Goal: Obtain resource: Download file/media

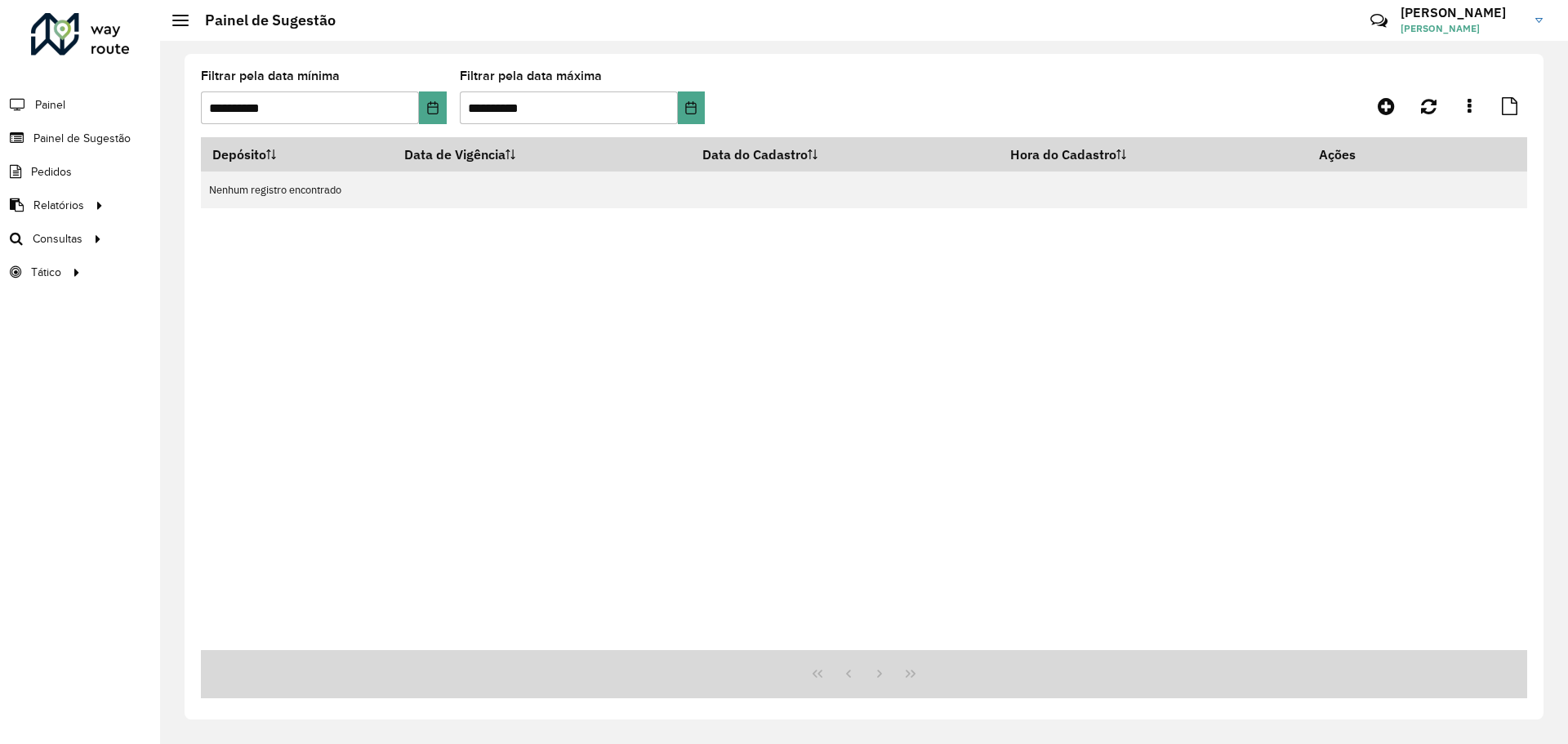
click at [1005, 346] on div "Depósito Data de Vigência Data do Cadastro Hora do Cadastro Ações Nenhum regist…" at bounding box center [865, 393] width 1327 height 512
click at [420, 110] on button "Choose Date" at bounding box center [432, 107] width 27 height 32
click at [80, 340] on div "Roteirizador AmbevTech Painel Painel de Sugestão Pedidos Relatórios Clientes Cl…" at bounding box center [80, 372] width 160 height 744
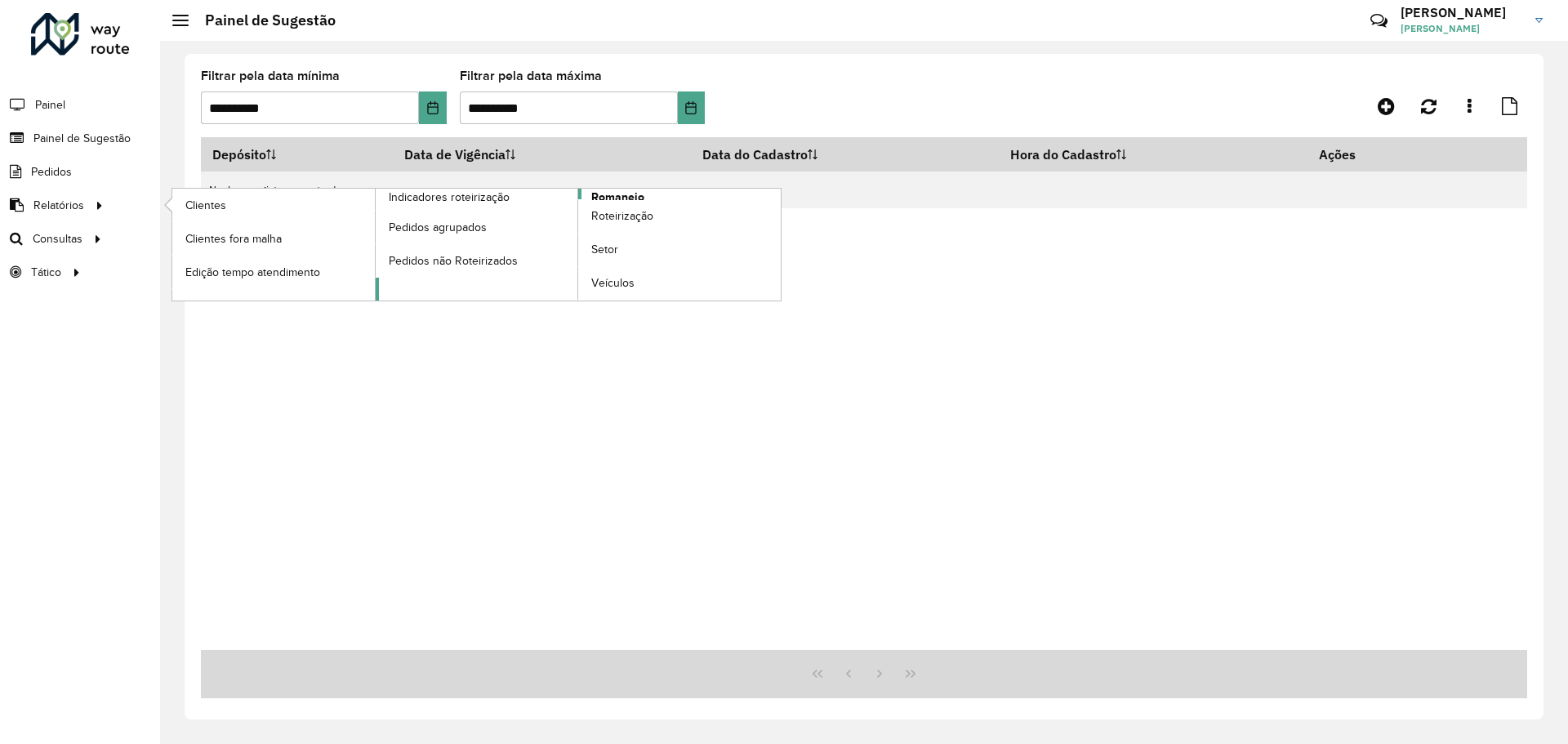
click at [589, 198] on link "Romaneio" at bounding box center [579, 244] width 406 height 112
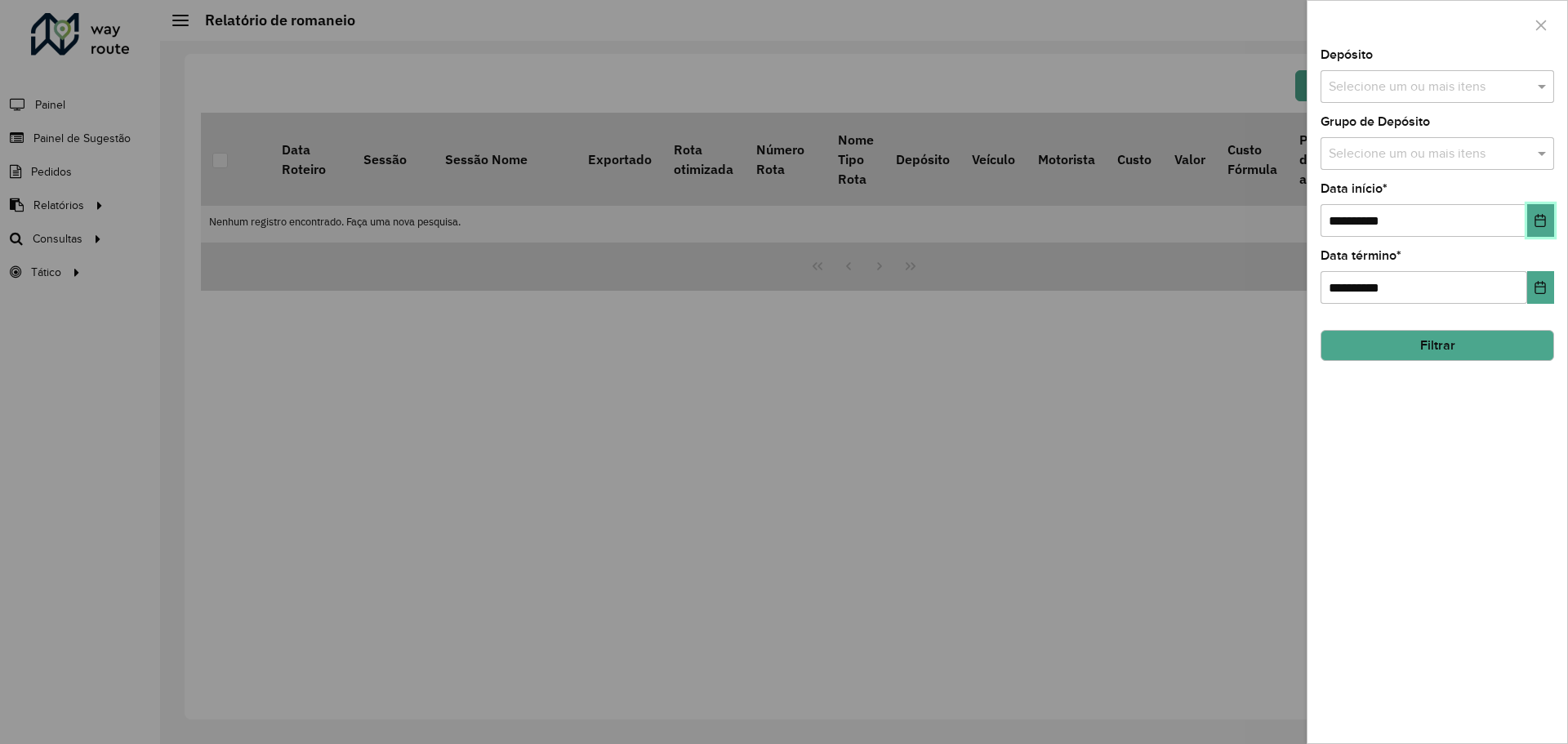
click at [1539, 218] on icon "Choose Date" at bounding box center [1540, 220] width 13 height 13
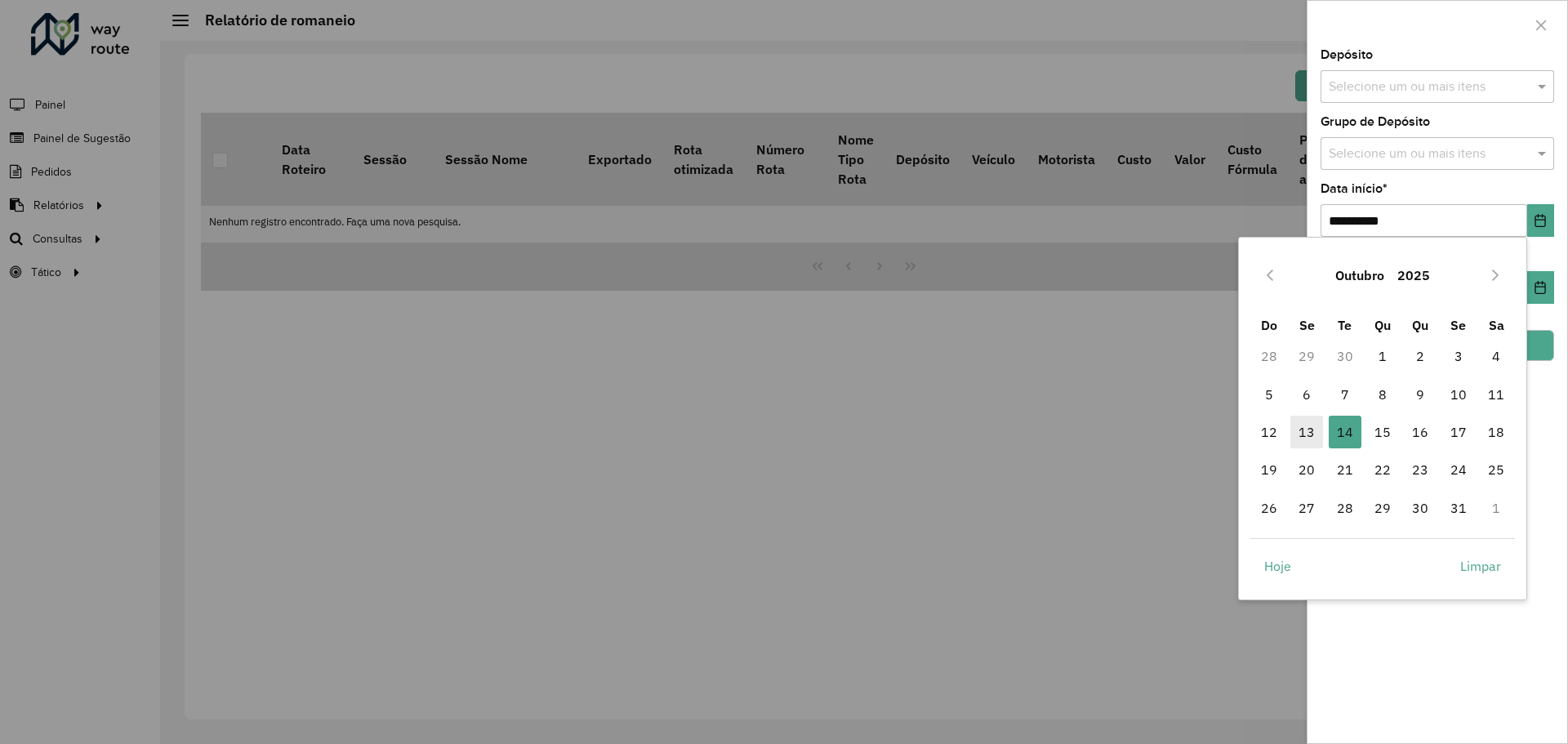
click at [1312, 425] on span "13" at bounding box center [1306, 431] width 32 height 32
type input "**********"
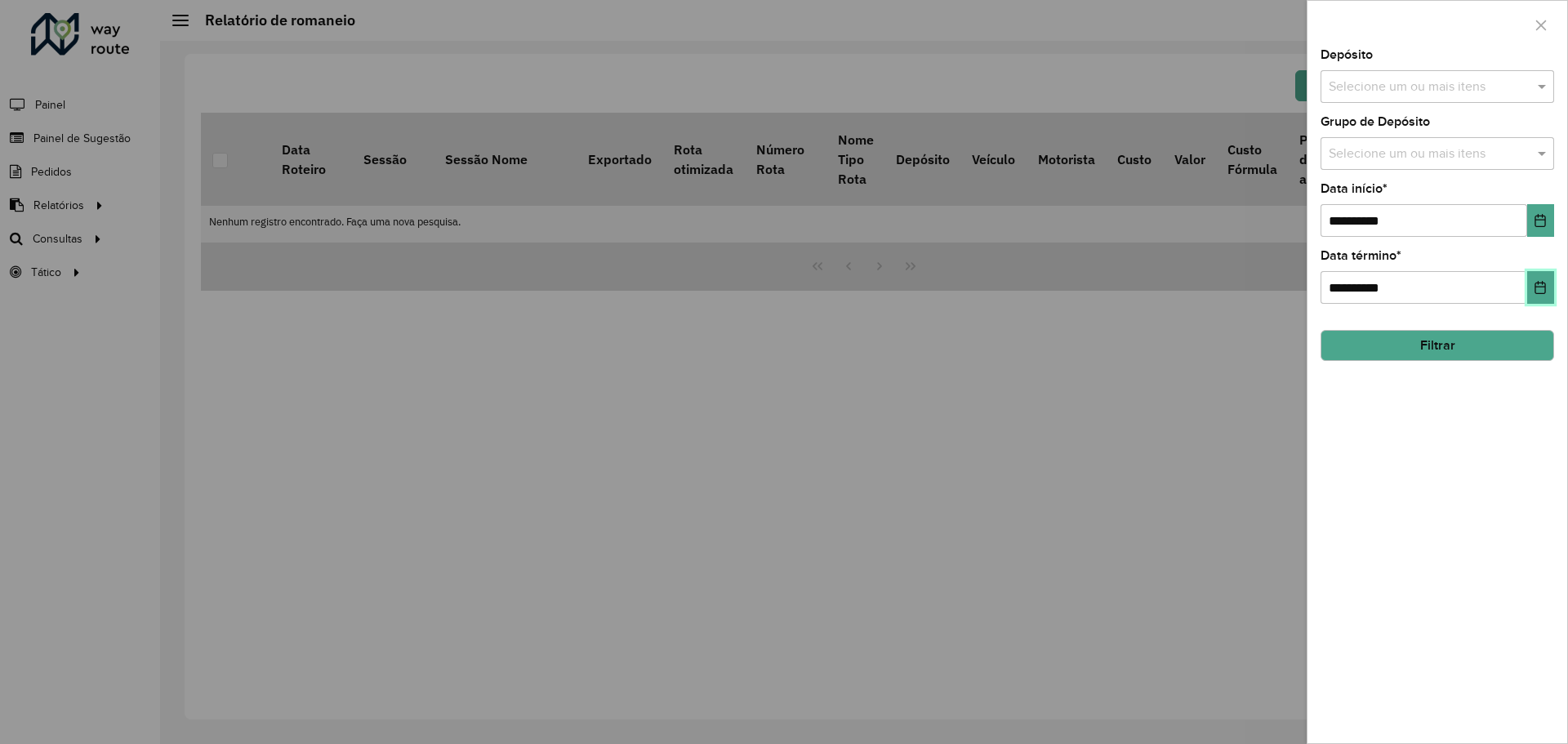
click at [1530, 281] on button "Choose Date" at bounding box center [1540, 287] width 27 height 32
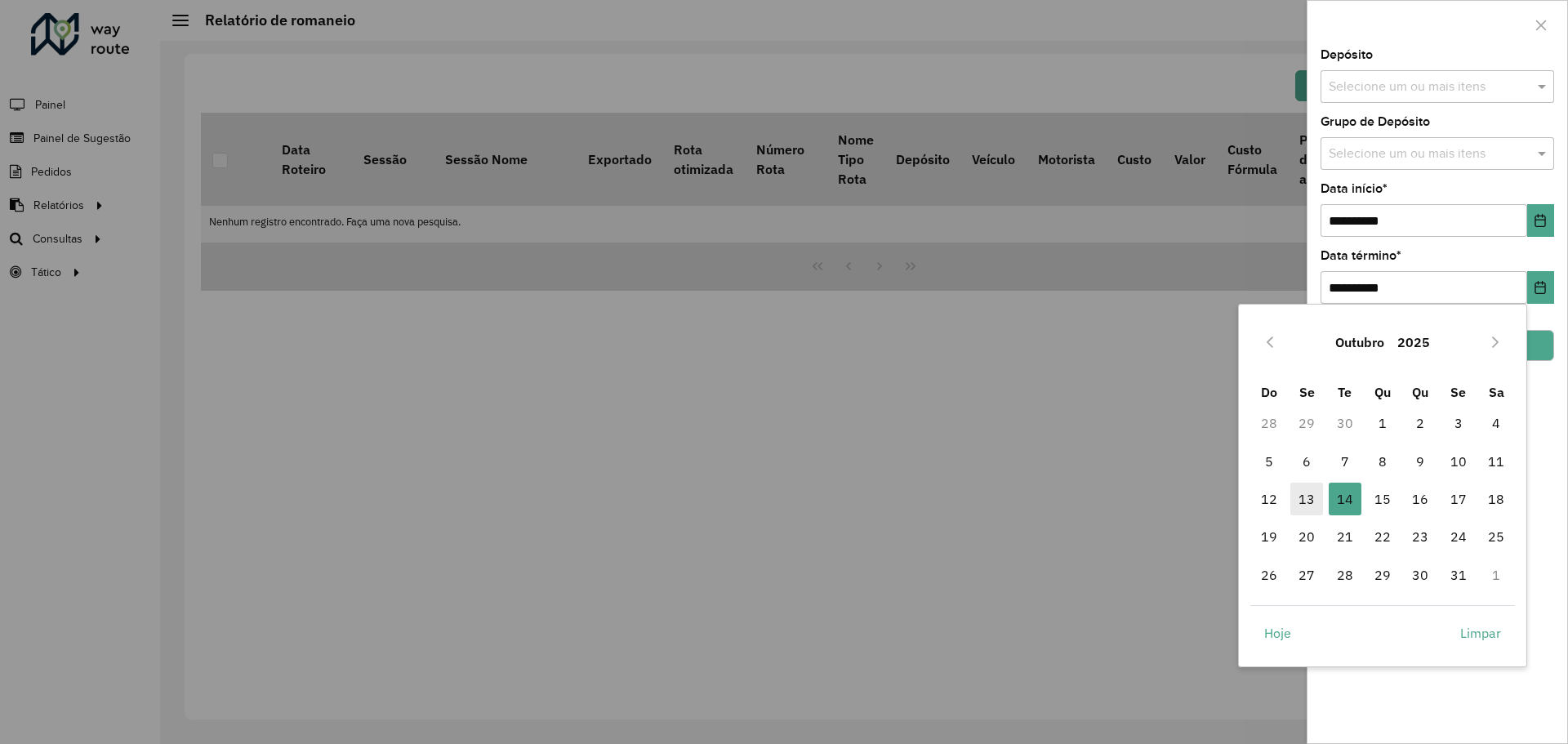
click at [1315, 490] on span "13" at bounding box center [1306, 498] width 32 height 32
type input "**********"
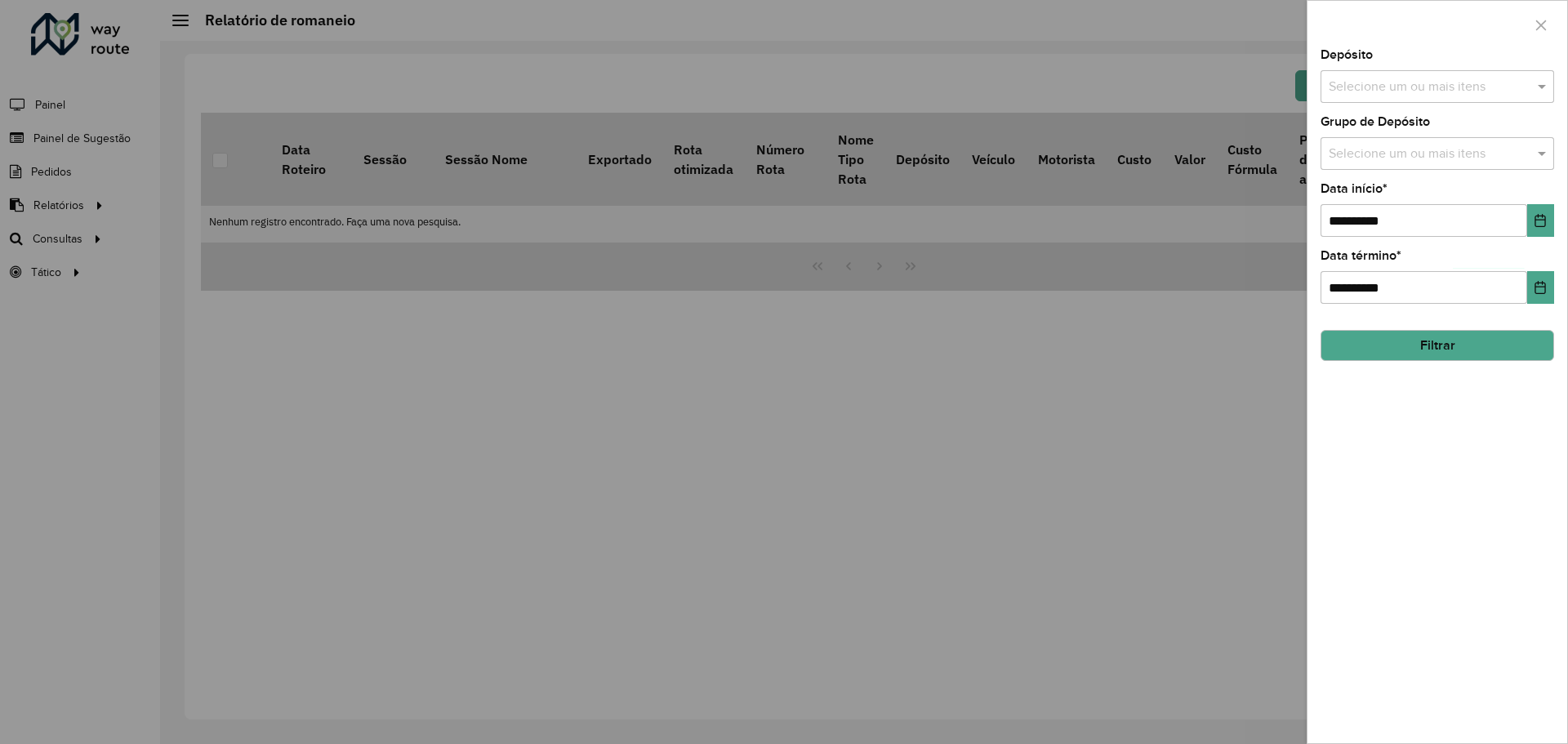
click at [1497, 354] on button "Filtrar" at bounding box center [1437, 346] width 234 height 31
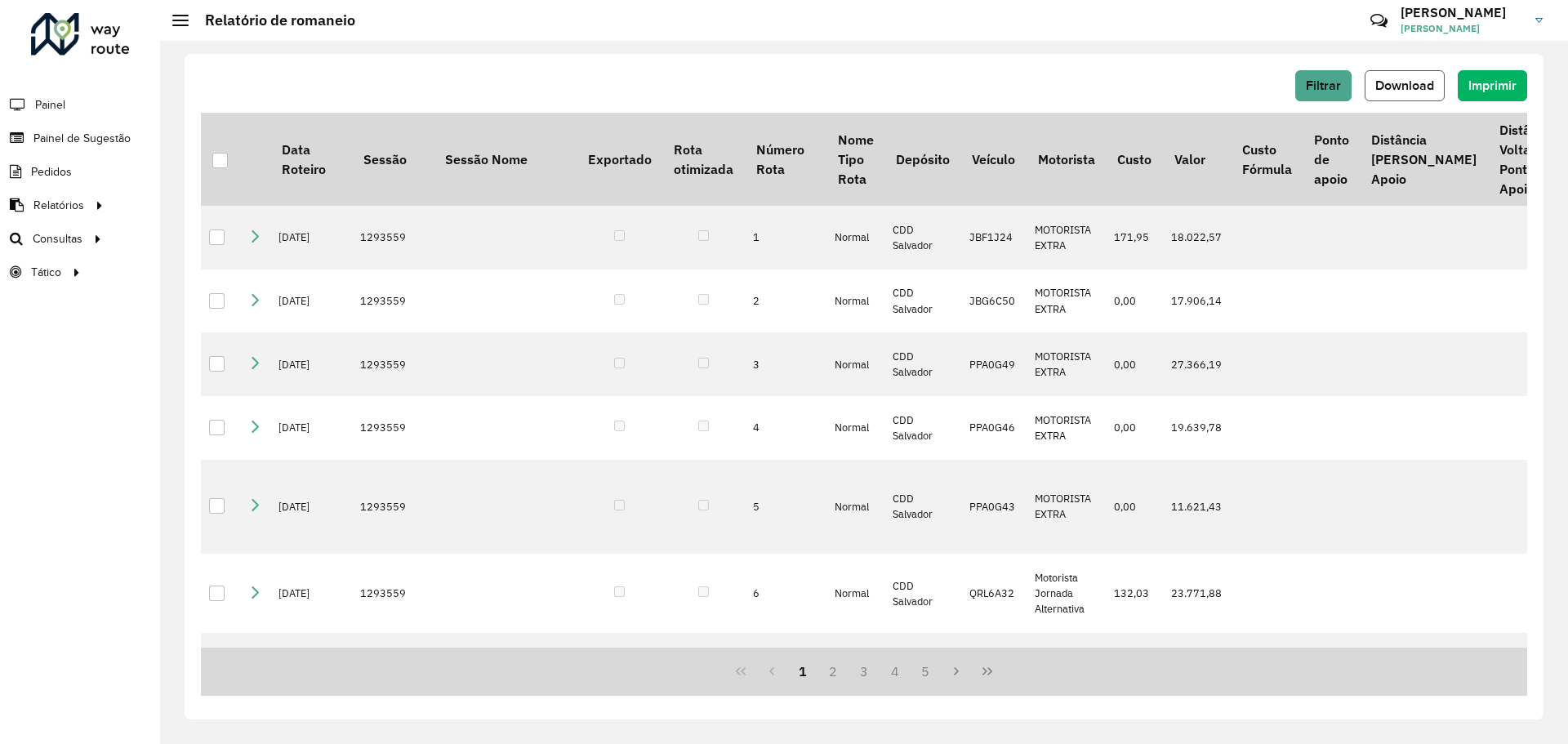
click at [1429, 85] on span "Download" at bounding box center [1404, 85] width 58 height 14
click at [1056, 77] on div "Filtrar Download Imprimir" at bounding box center [865, 86] width 1327 height 31
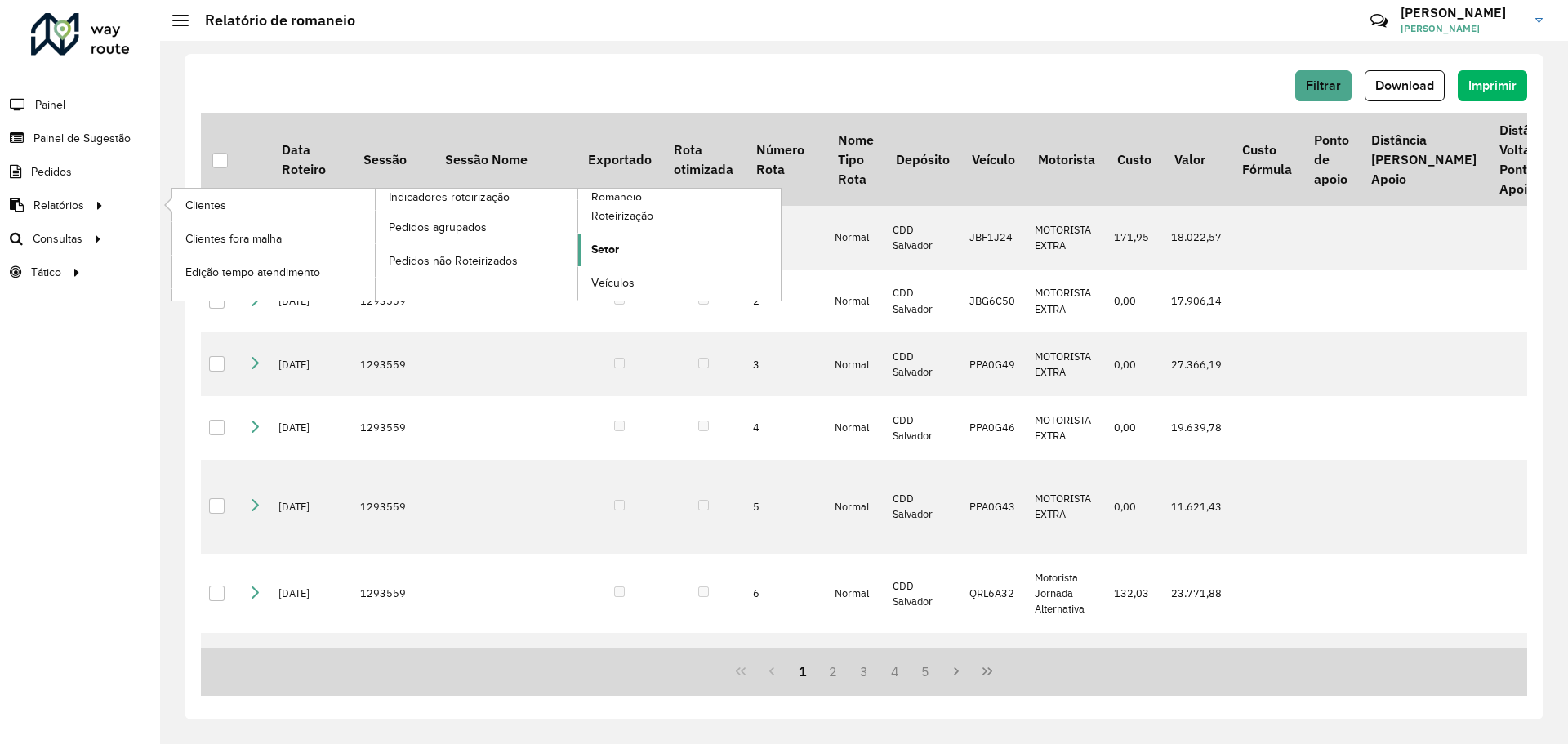
click at [622, 253] on link "Setor" at bounding box center [679, 249] width 202 height 32
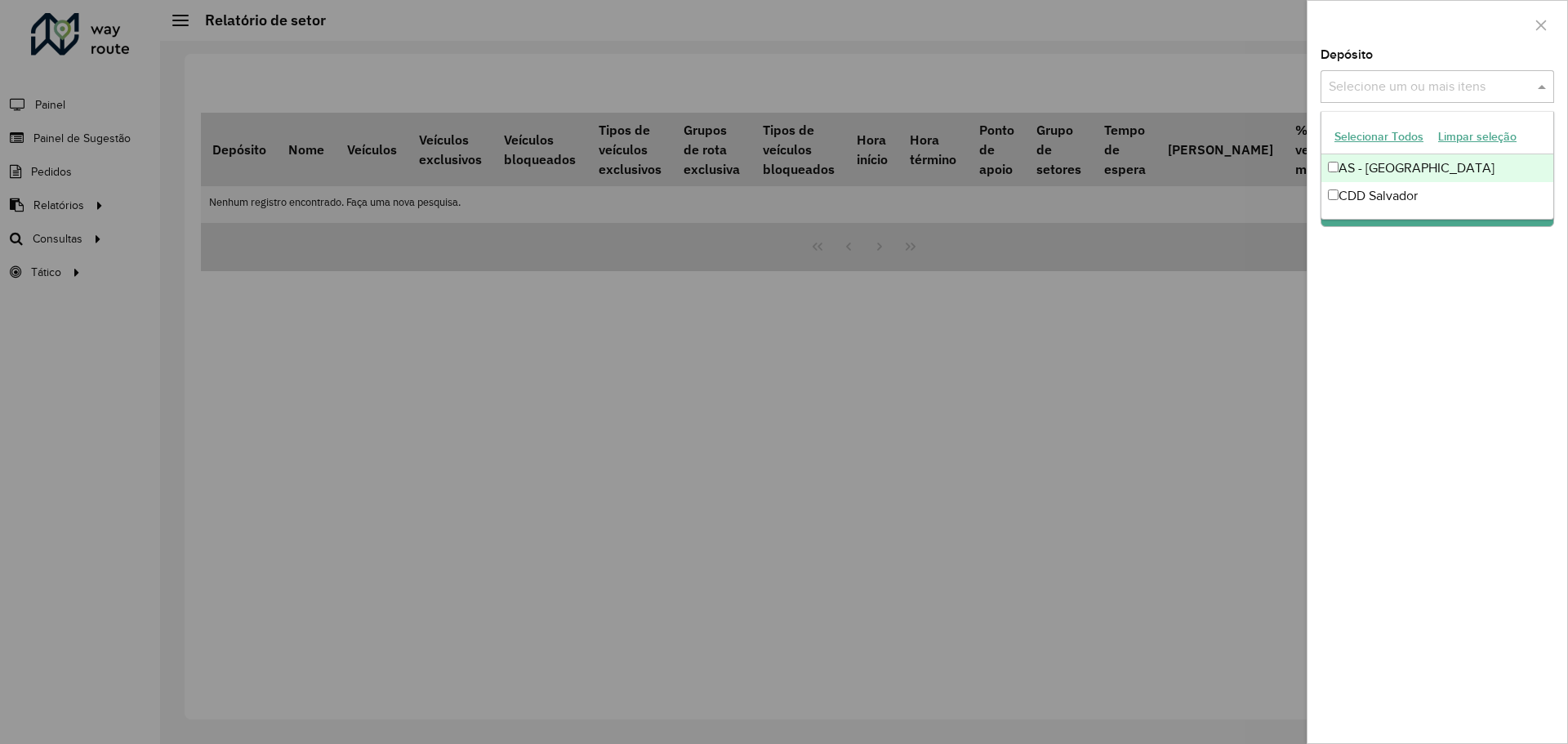
click at [1429, 93] on input "text" at bounding box center [1429, 87] width 209 height 19
click at [1293, 262] on div at bounding box center [784, 372] width 1568 height 744
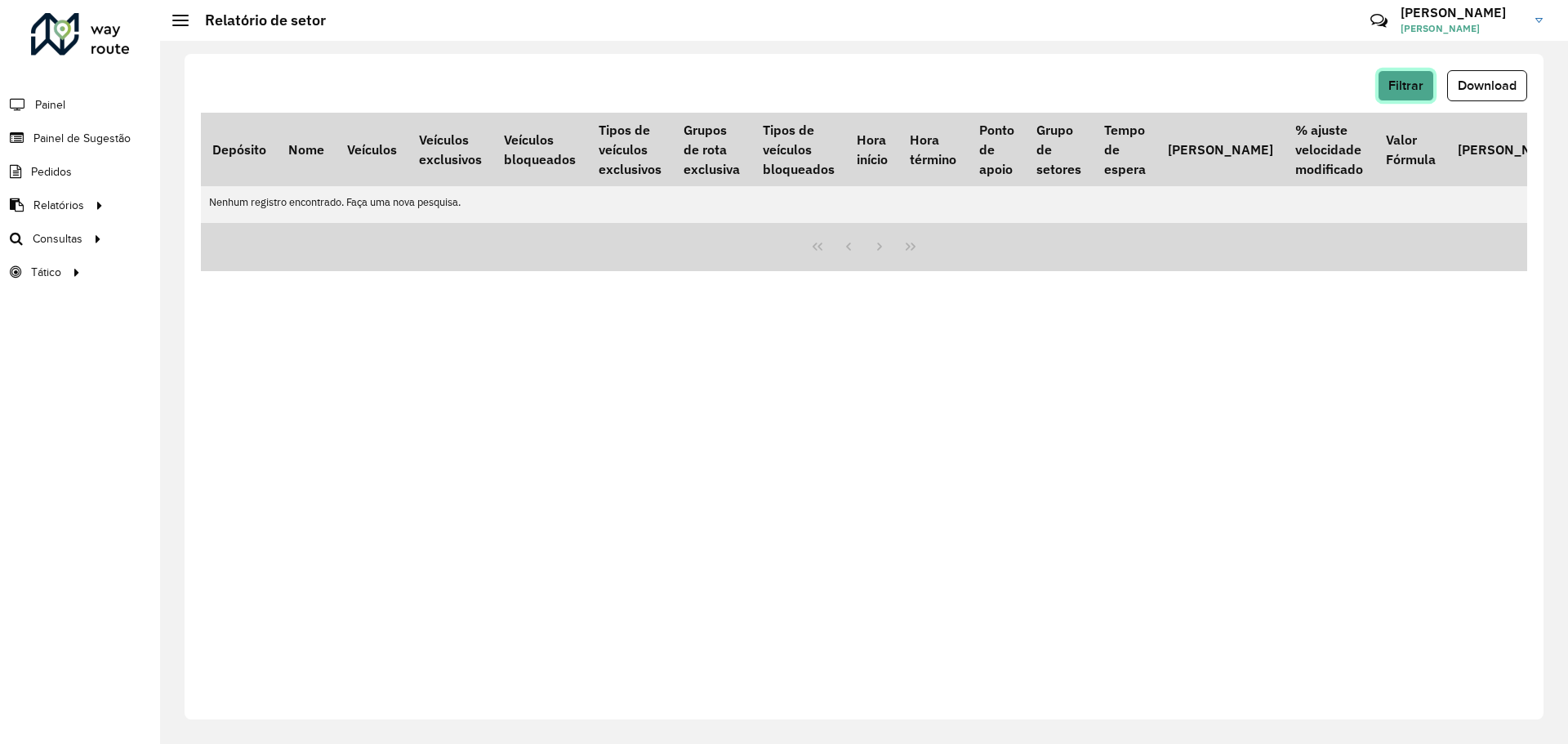
click at [1411, 90] on span "Filtrar" at bounding box center [1406, 85] width 35 height 14
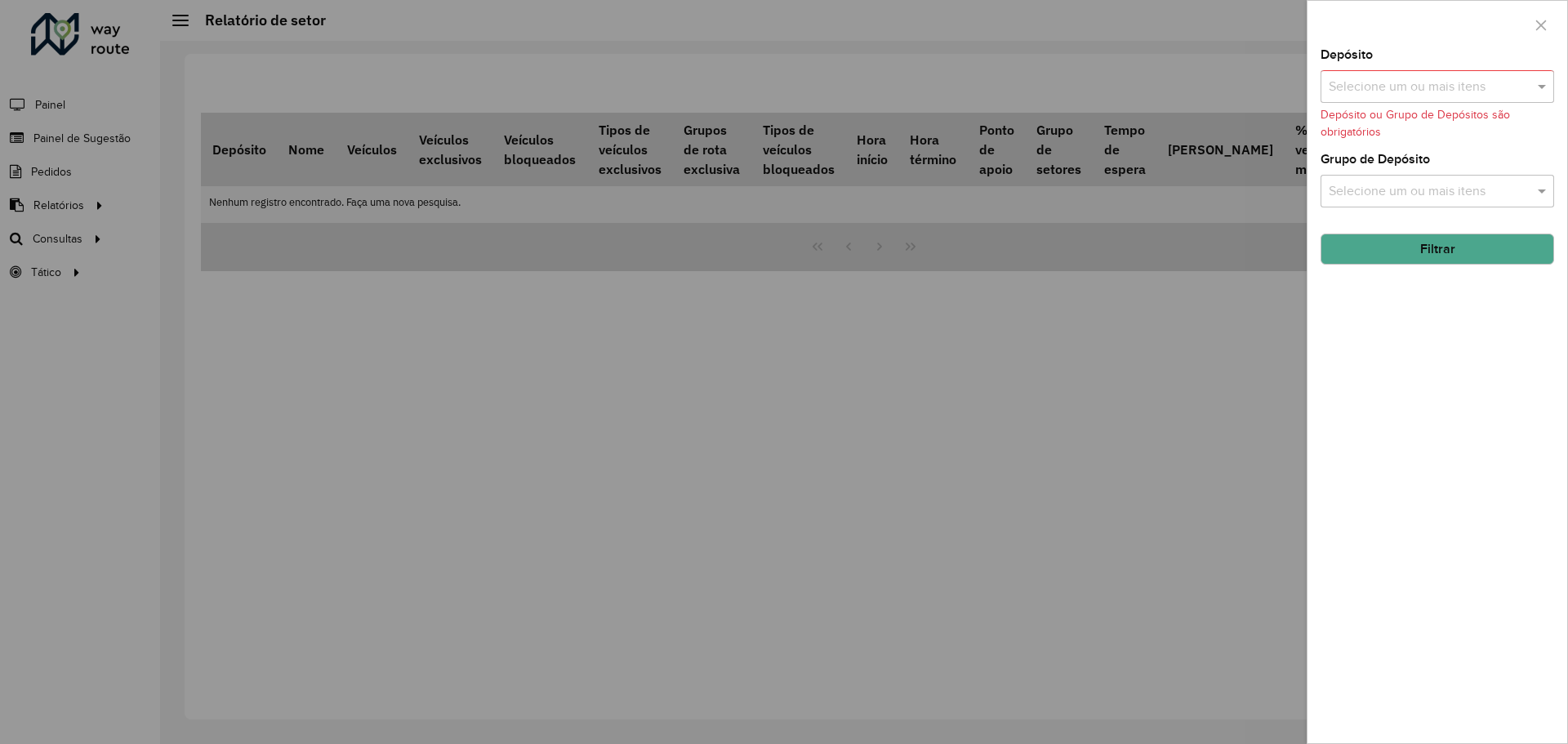
click at [1396, 94] on input "text" at bounding box center [1429, 87] width 209 height 19
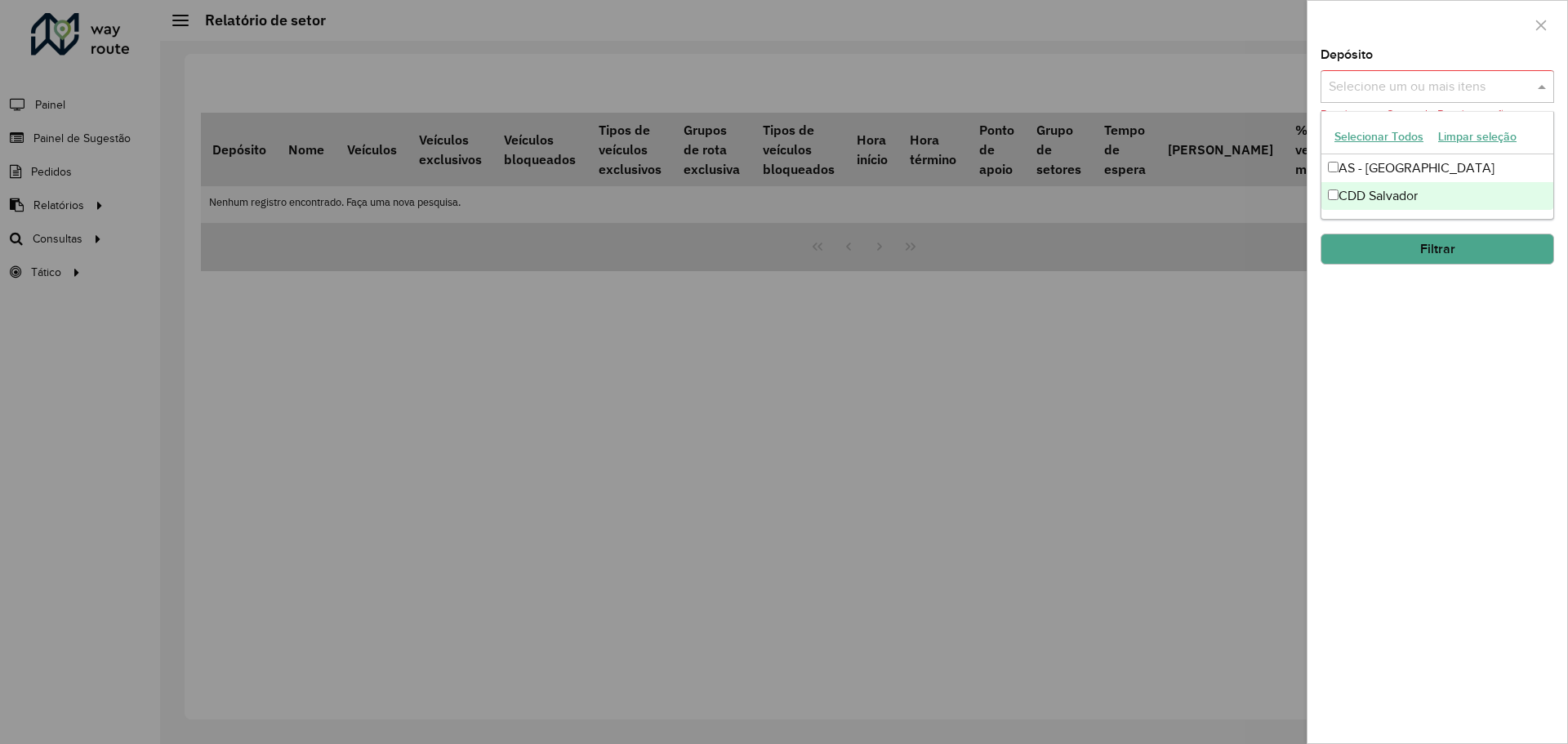
click at [1385, 185] on div "CDD Salvador" at bounding box center [1437, 196] width 232 height 28
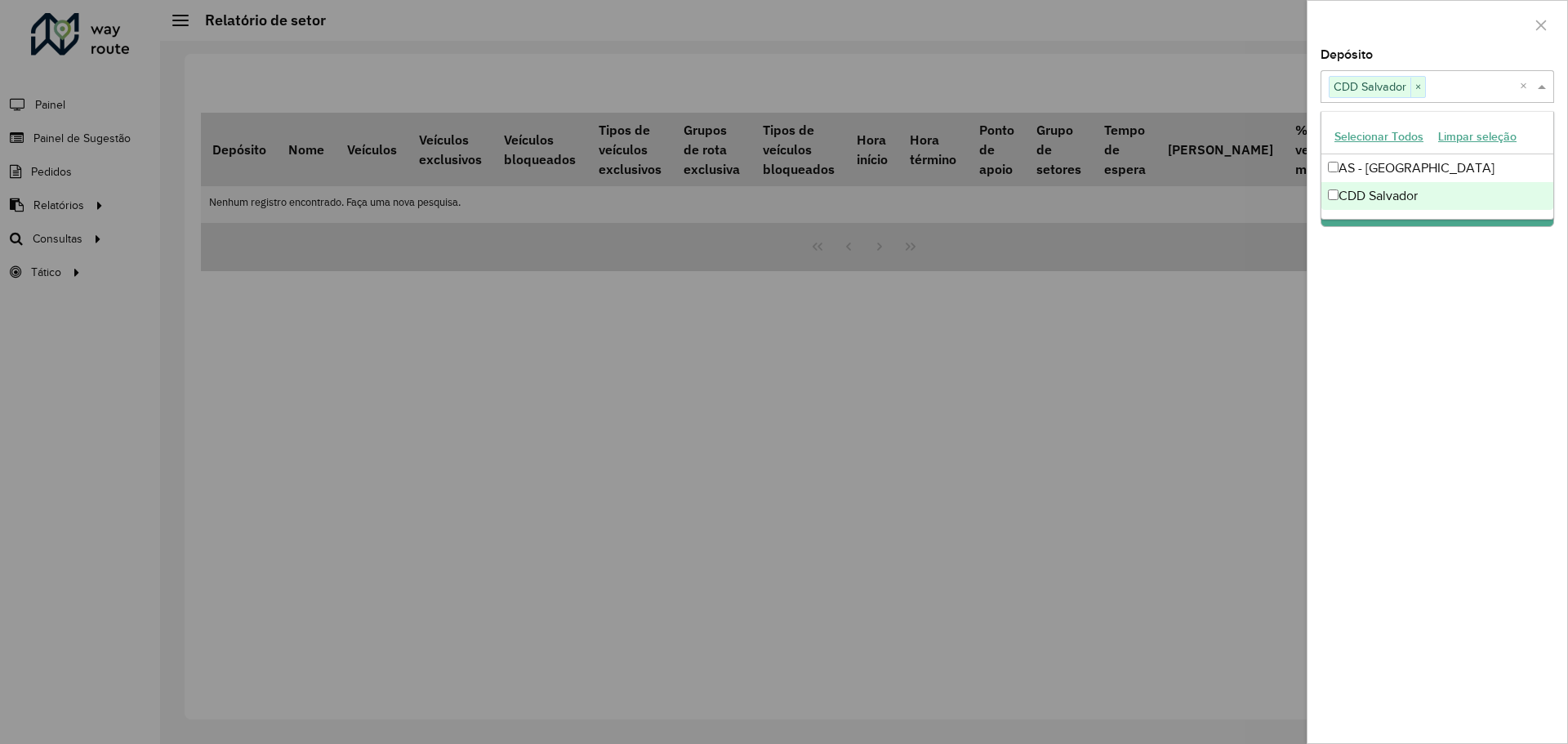
click at [1370, 256] on div "Depósito Selecione um ou mais itens CDD Salvador × × Grupo de Depósito Selecion…" at bounding box center [1437, 396] width 260 height 693
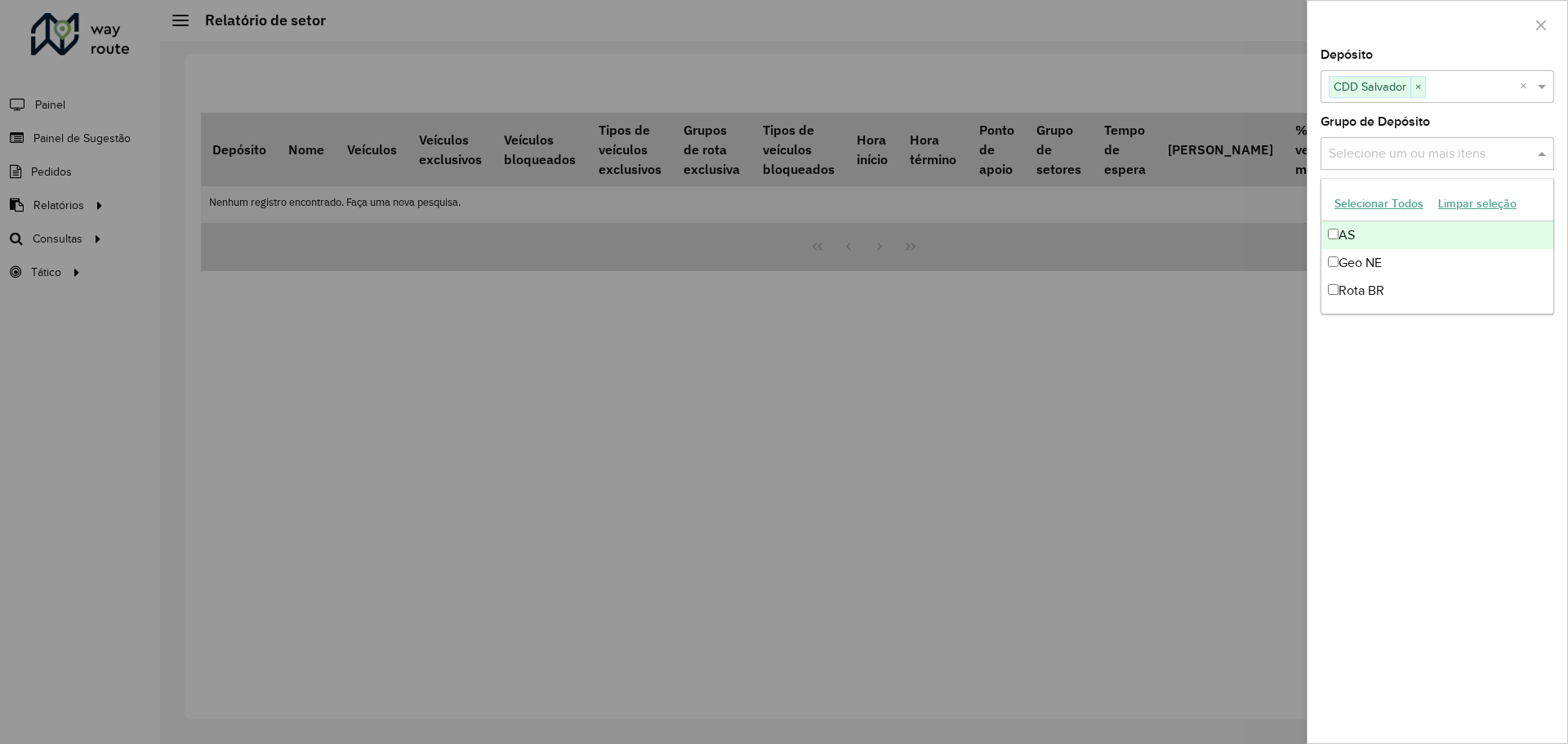
click at [1446, 154] on input "text" at bounding box center [1429, 154] width 209 height 19
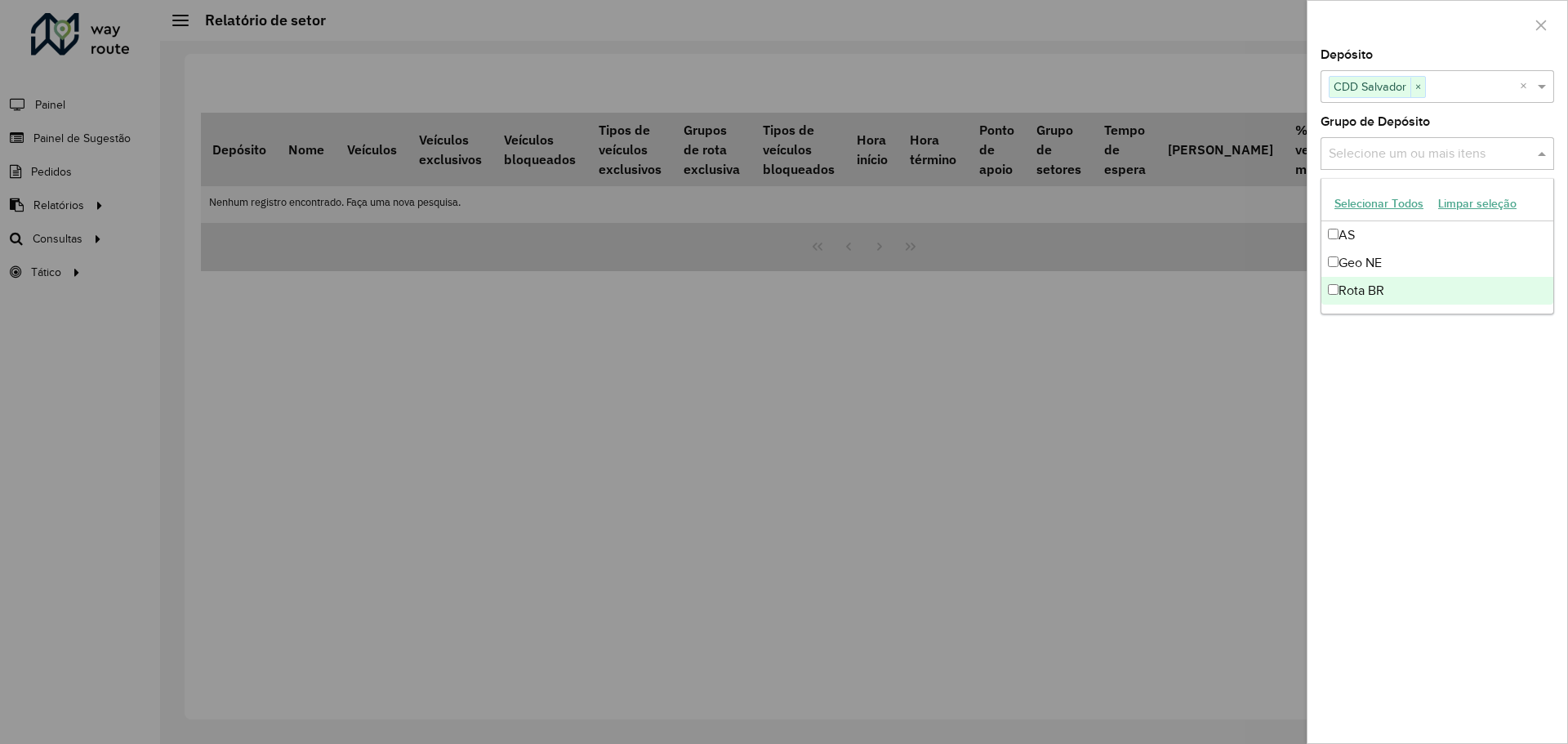
drag, startPoint x: 1277, startPoint y: 364, endPoint x: 1503, endPoint y: 218, distance: 269.1
click at [1282, 360] on div at bounding box center [784, 372] width 1568 height 744
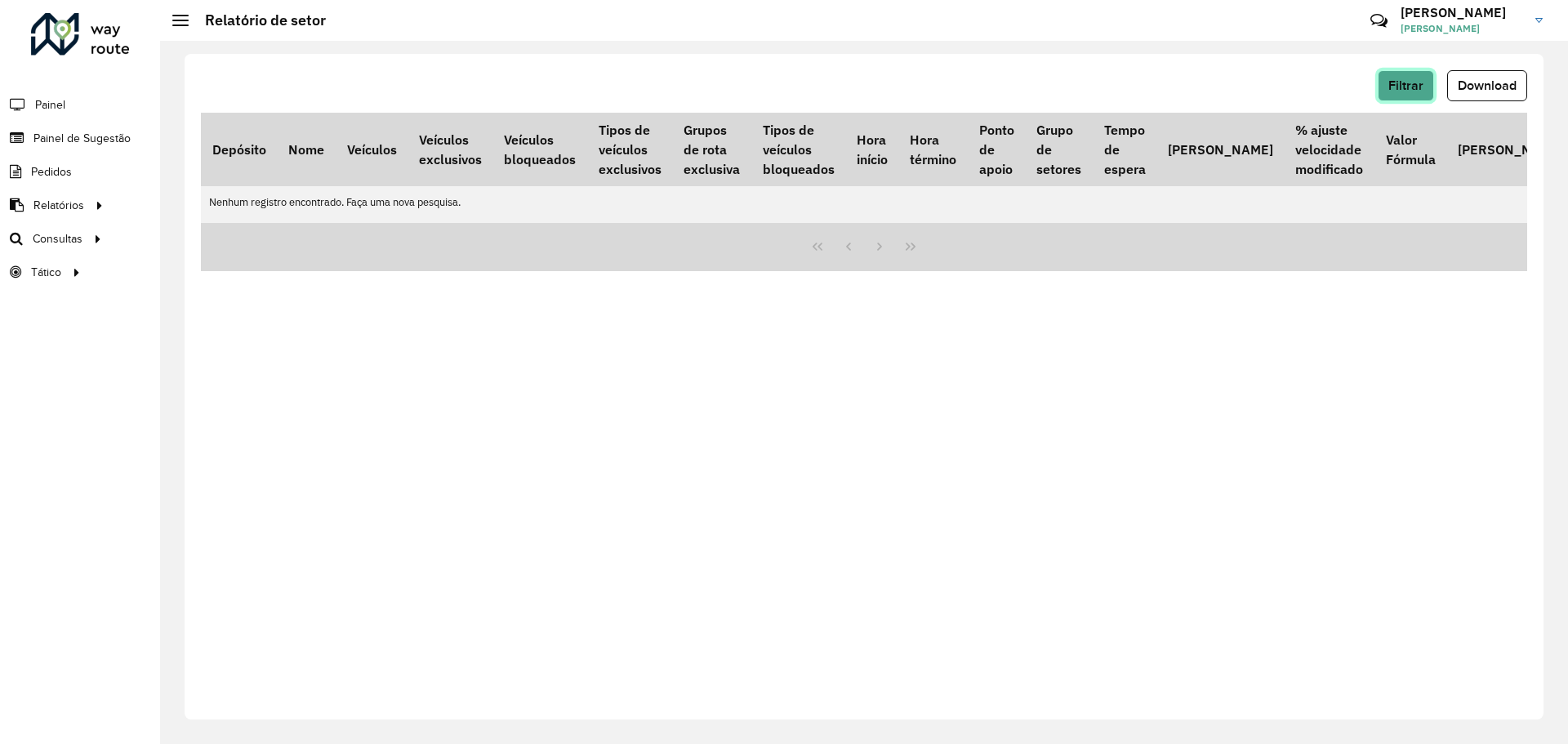
click at [1429, 100] on button "Filtrar" at bounding box center [1406, 86] width 57 height 31
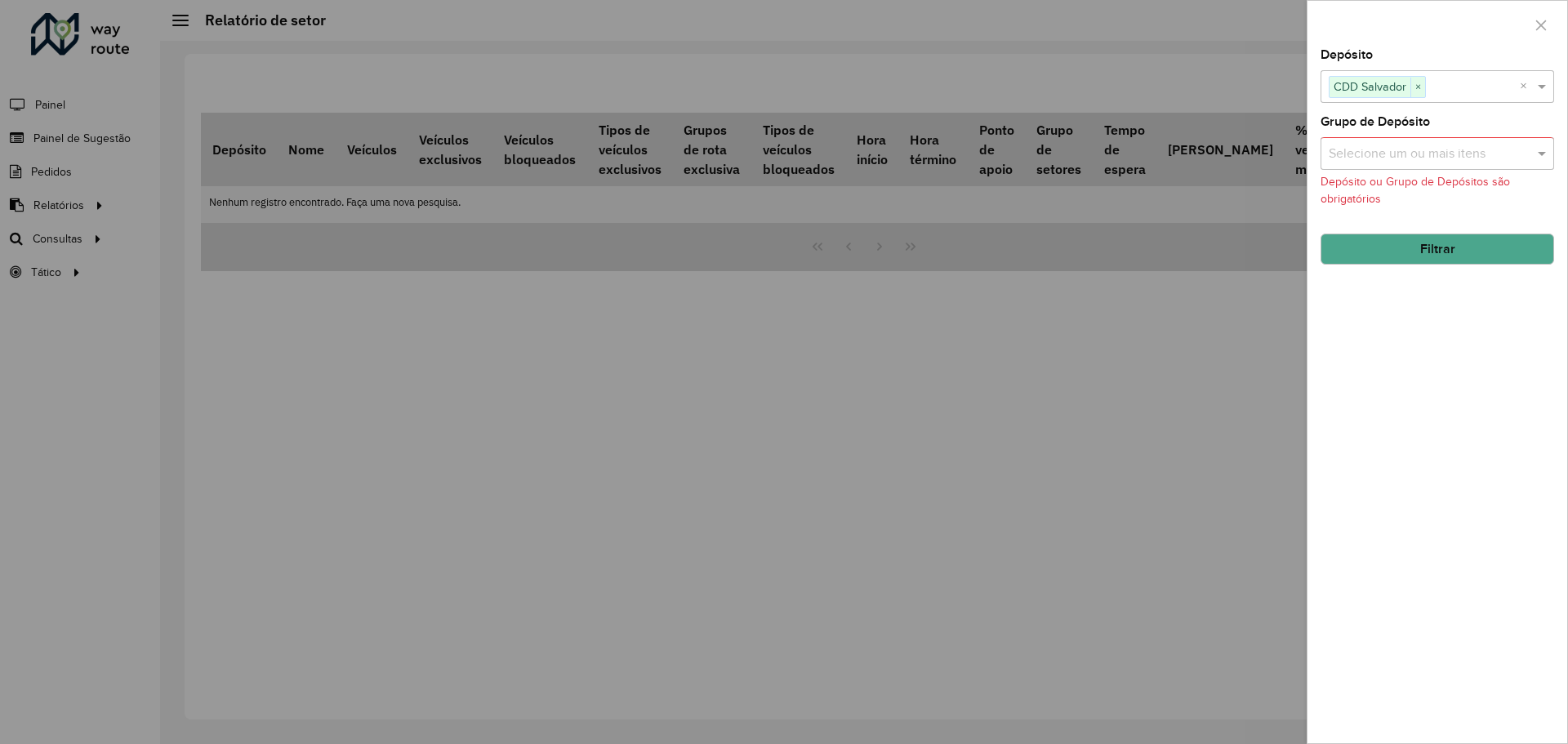
click at [1420, 240] on button "Filtrar" at bounding box center [1437, 249] width 234 height 31
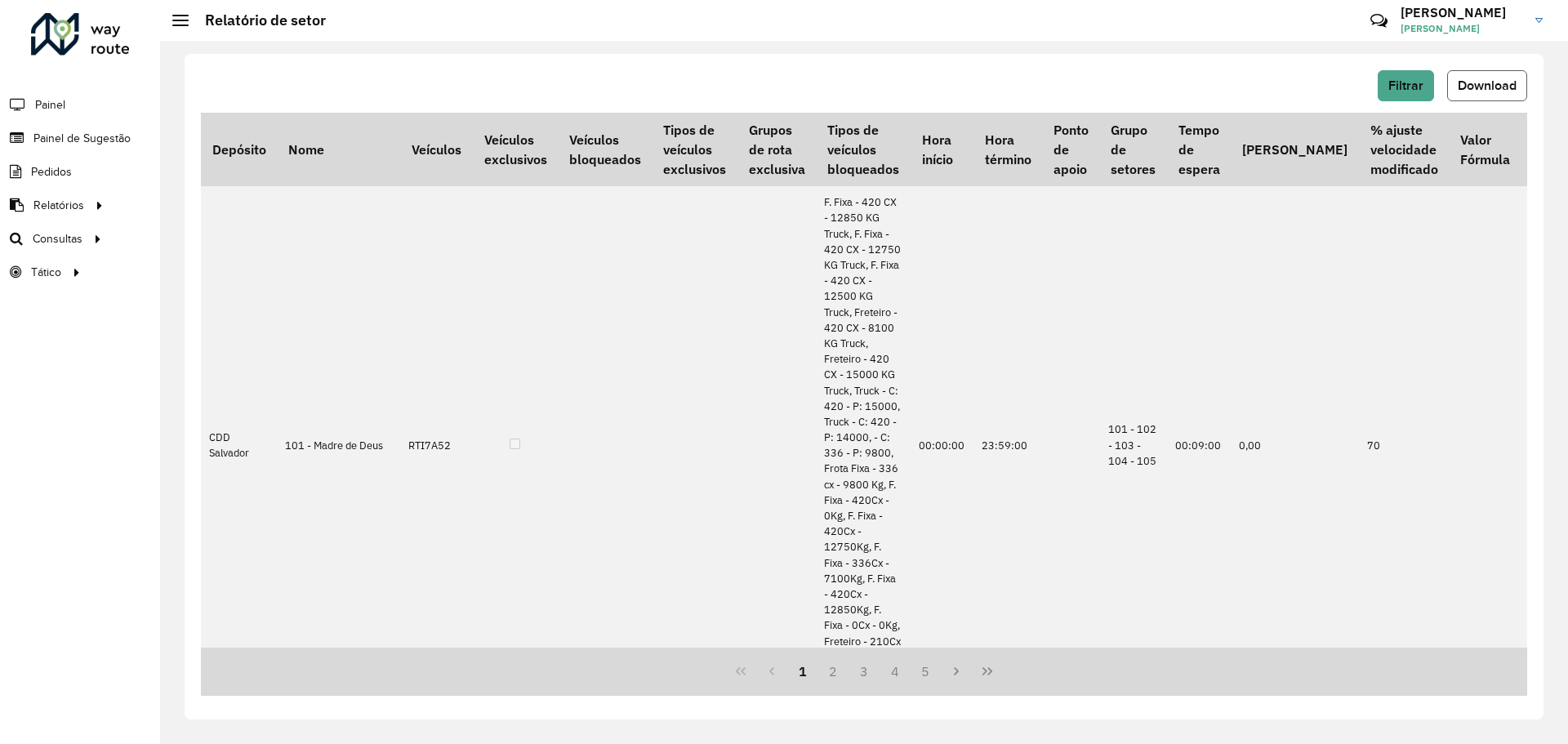
click at [1465, 72] on button "Download" at bounding box center [1487, 86] width 80 height 31
